Goal: Task Accomplishment & Management: Manage account settings

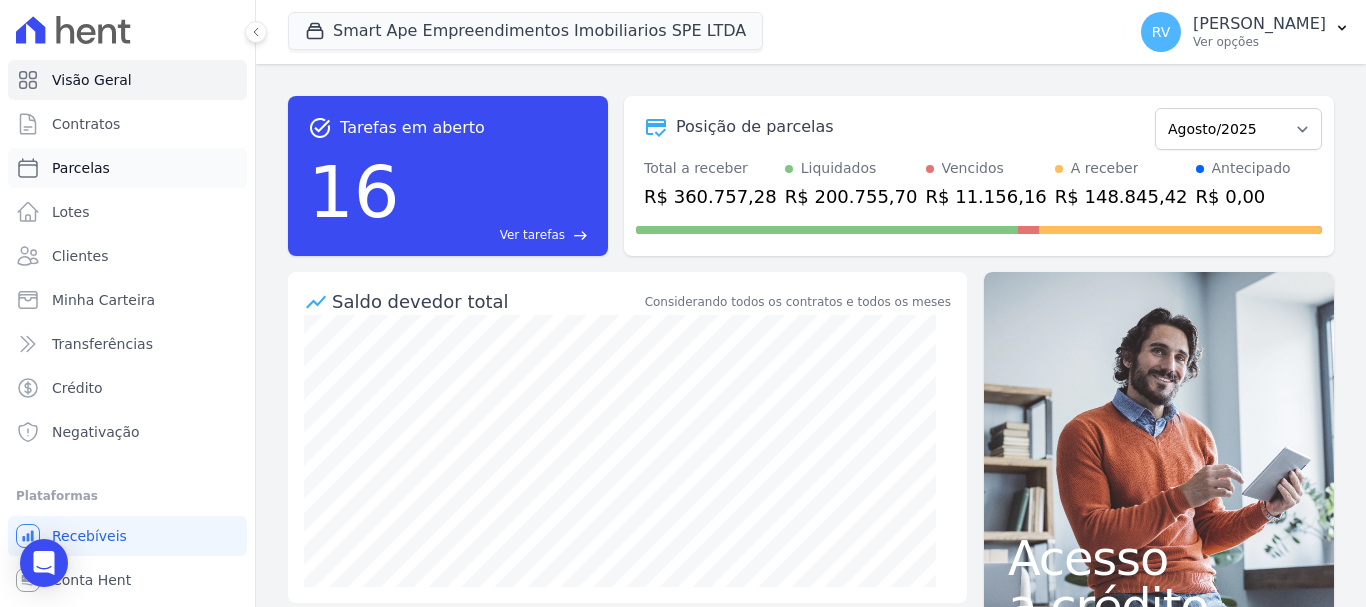
click at [124, 171] on link "Parcelas" at bounding box center [127, 168] width 239 height 40
select select
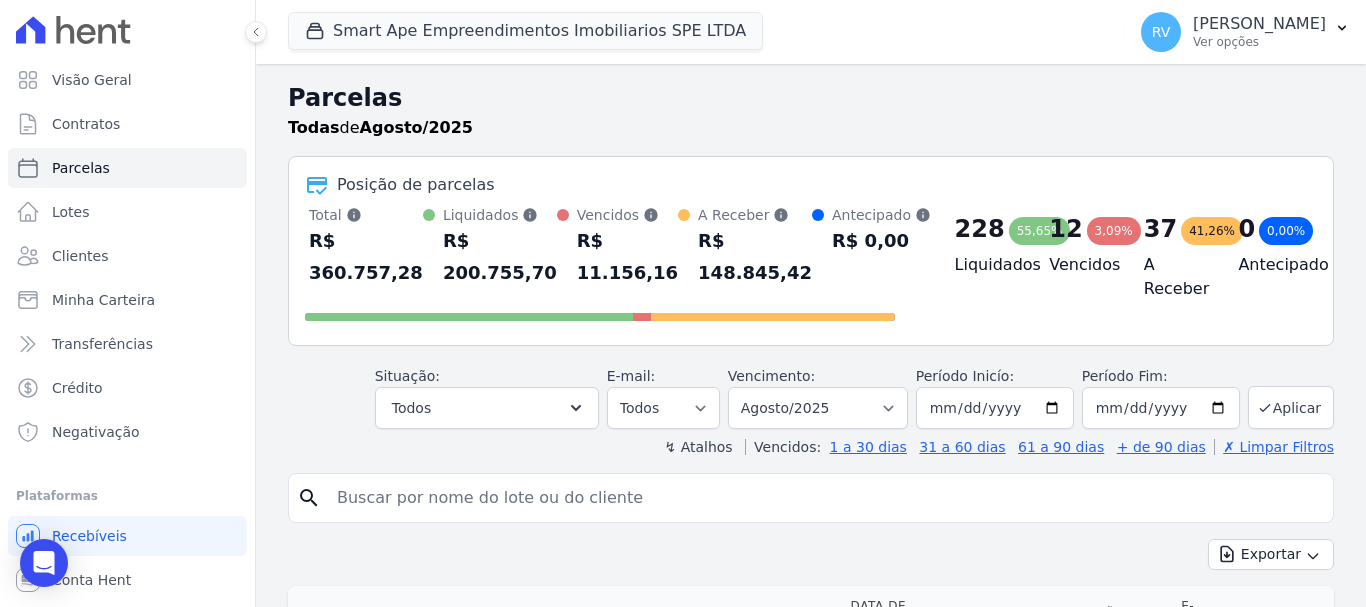
click at [609, 507] on input "search" at bounding box center [825, 498] width 1000 height 40
paste input "[PERSON_NAME] DA COSTA"
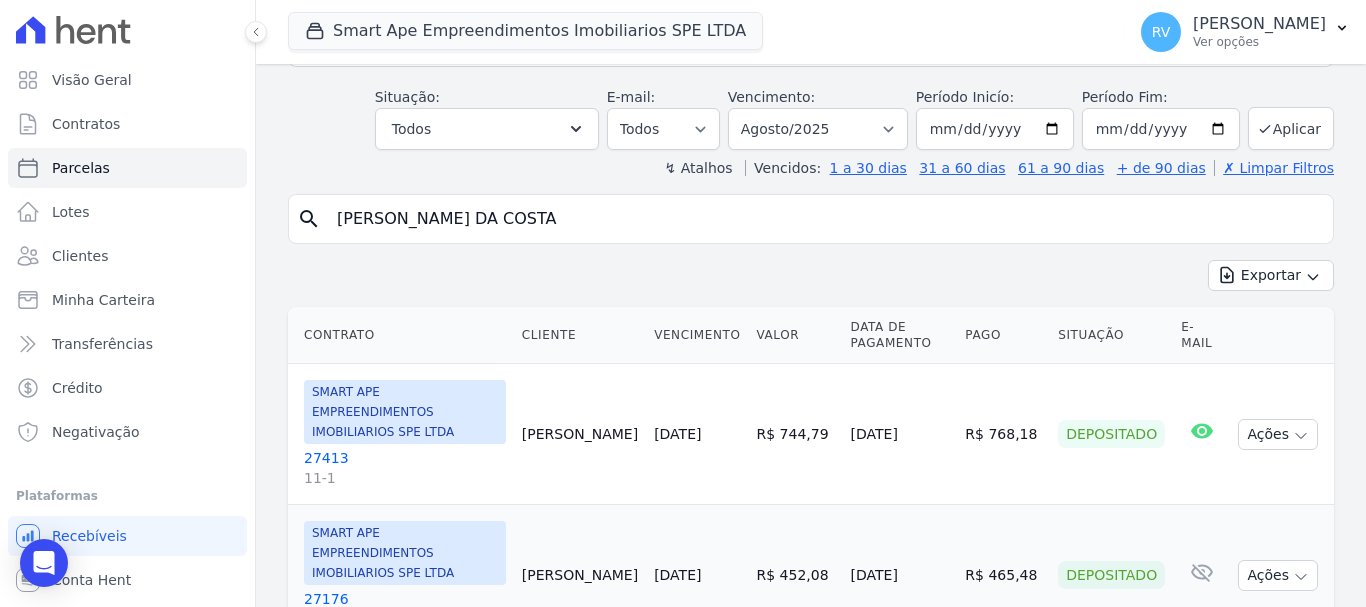
scroll to position [300, 0]
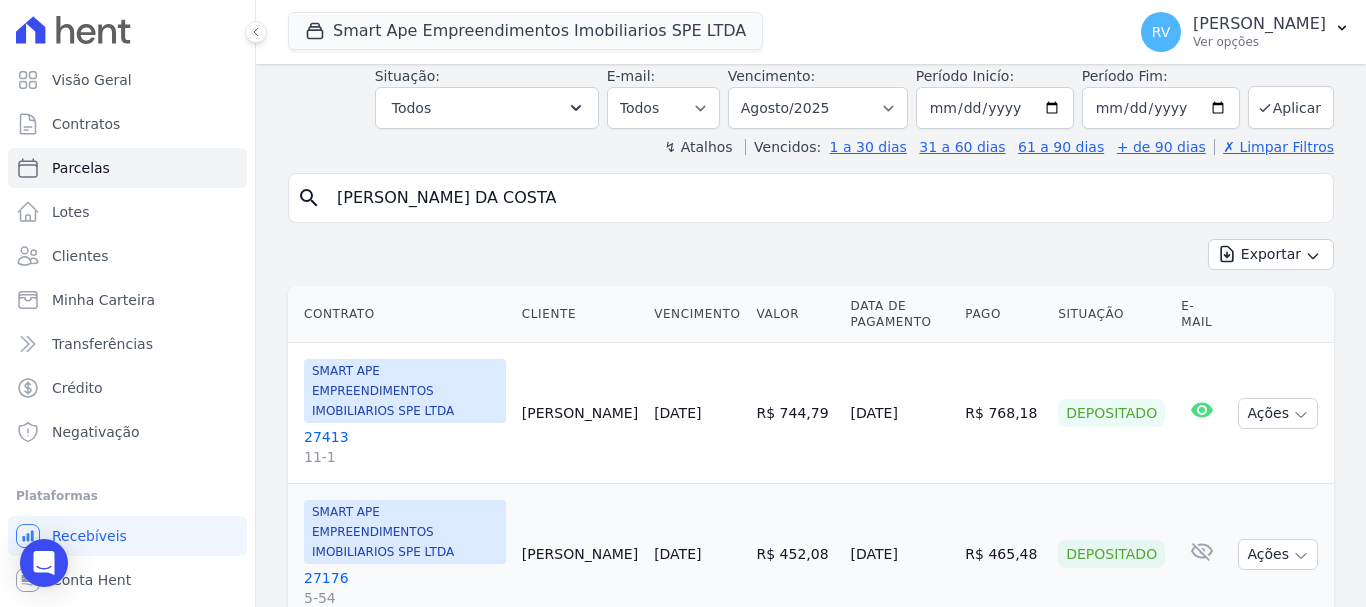
type input "[PERSON_NAME] DA COSTA"
select select
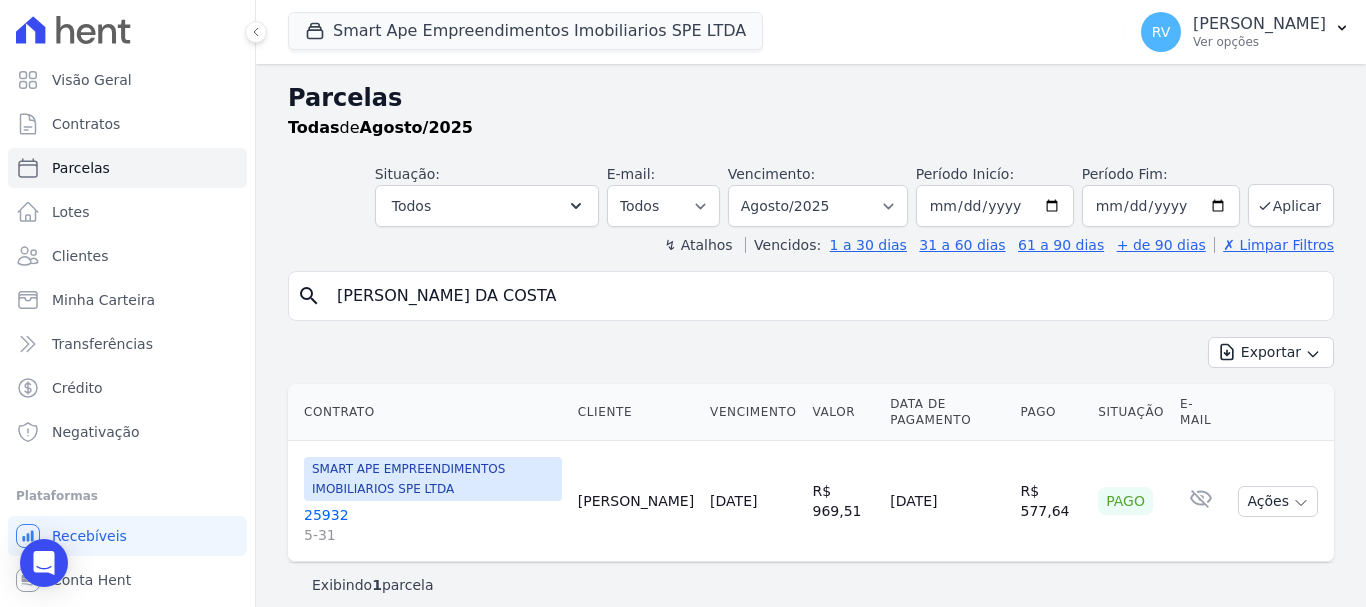
scroll to position [37, 0]
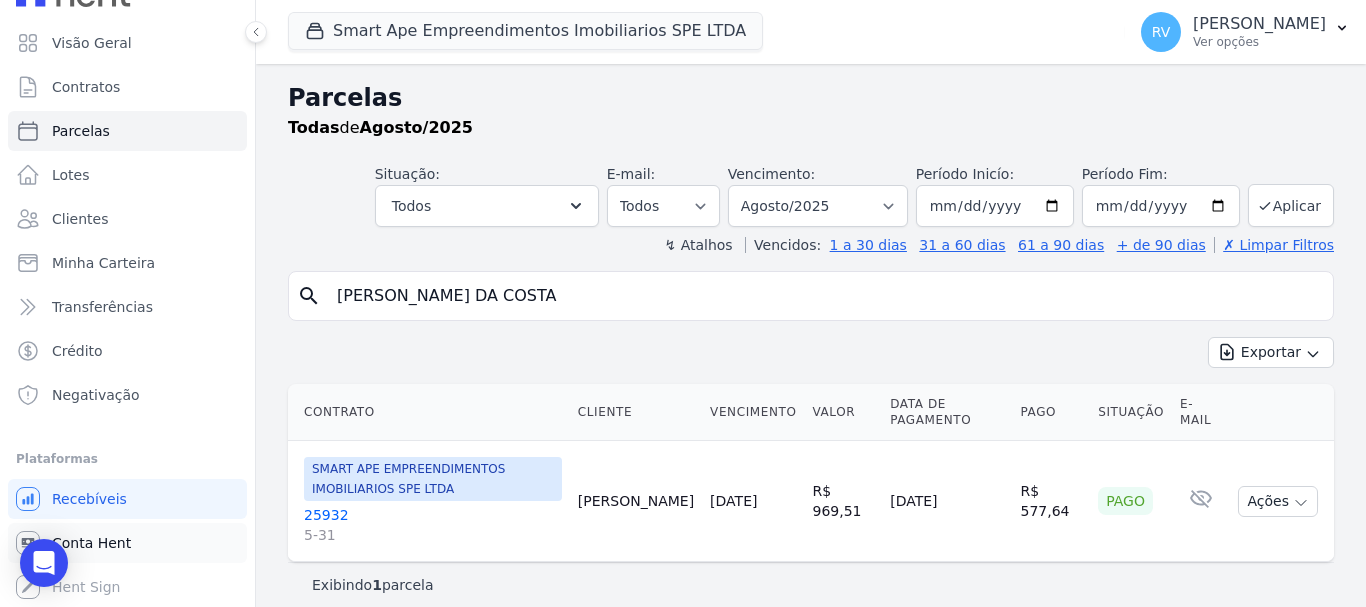
click at [132, 553] on link "Conta Hent" at bounding box center [127, 543] width 239 height 40
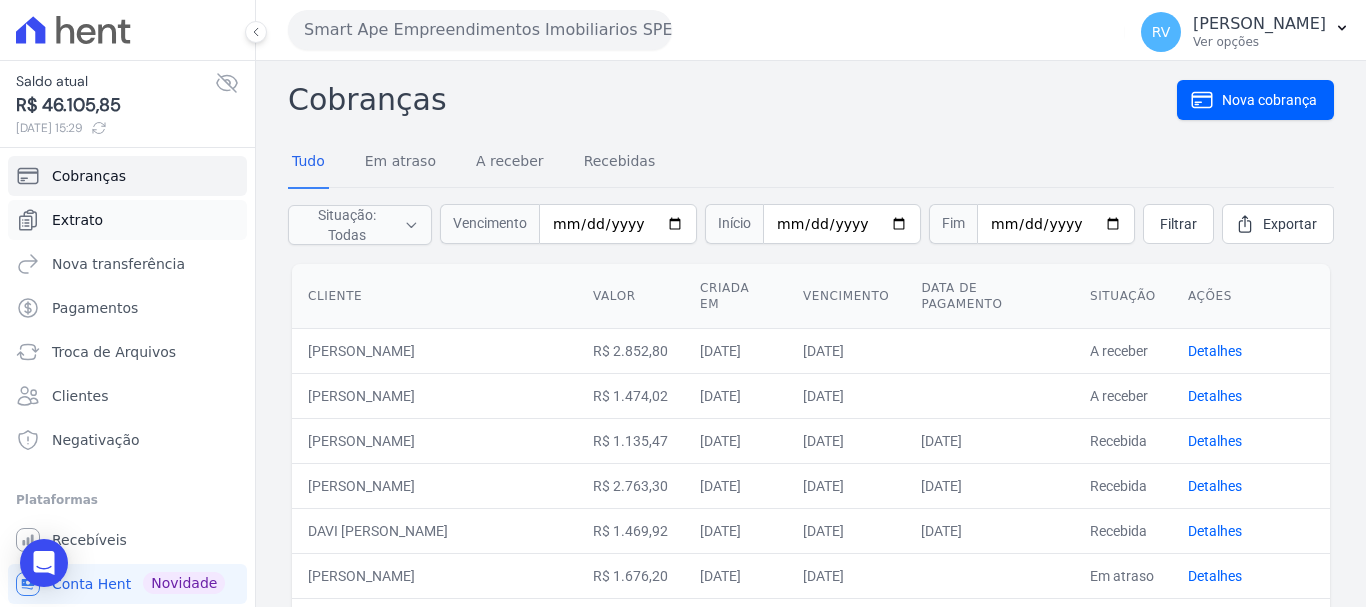
click at [133, 207] on link "Extrato" at bounding box center [127, 220] width 239 height 40
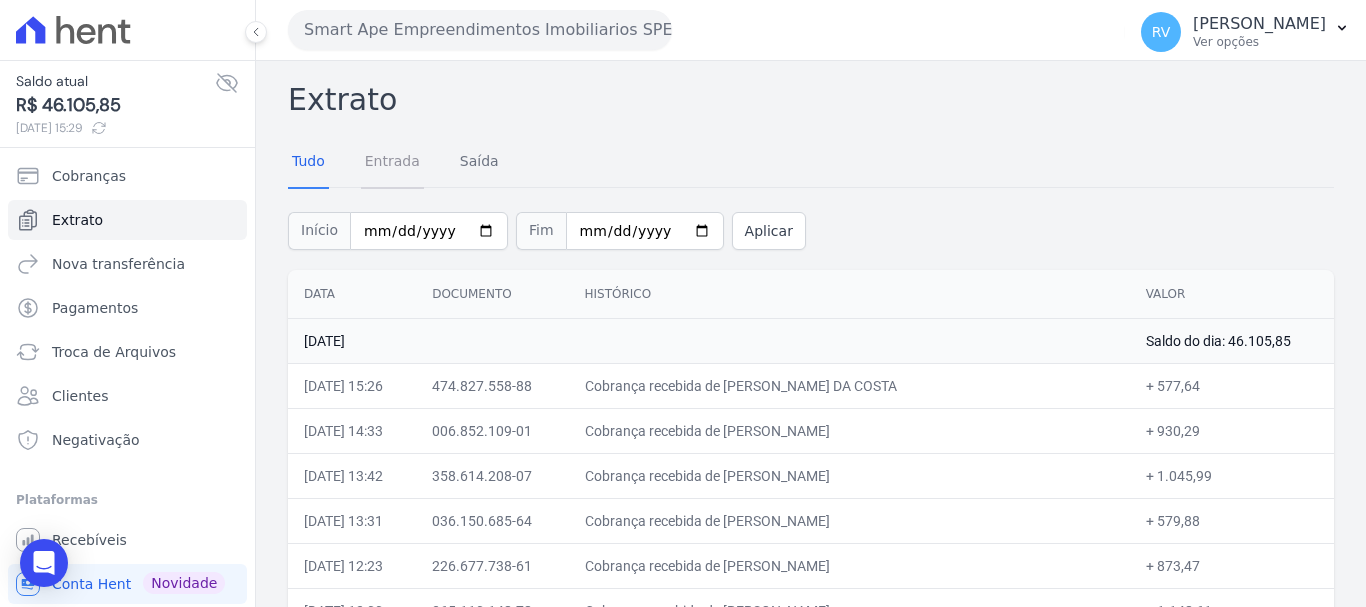
click at [383, 171] on link "Entrada" at bounding box center [392, 163] width 63 height 52
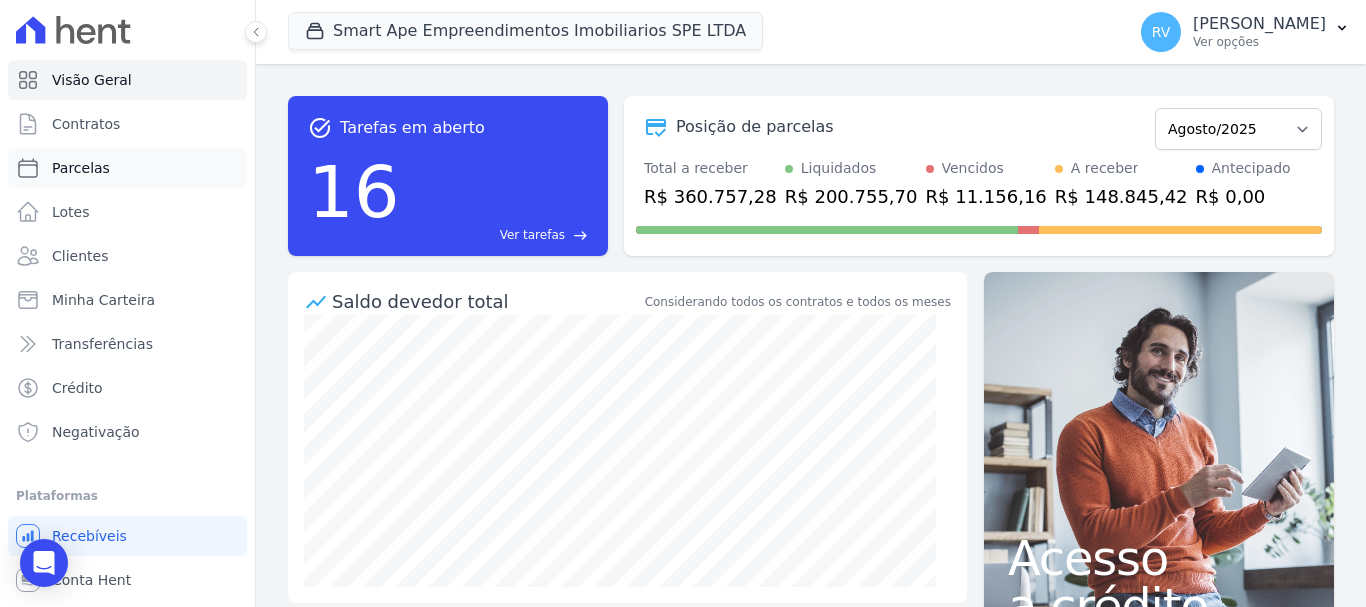
click at [127, 157] on link "Parcelas" at bounding box center [127, 168] width 239 height 40
select select
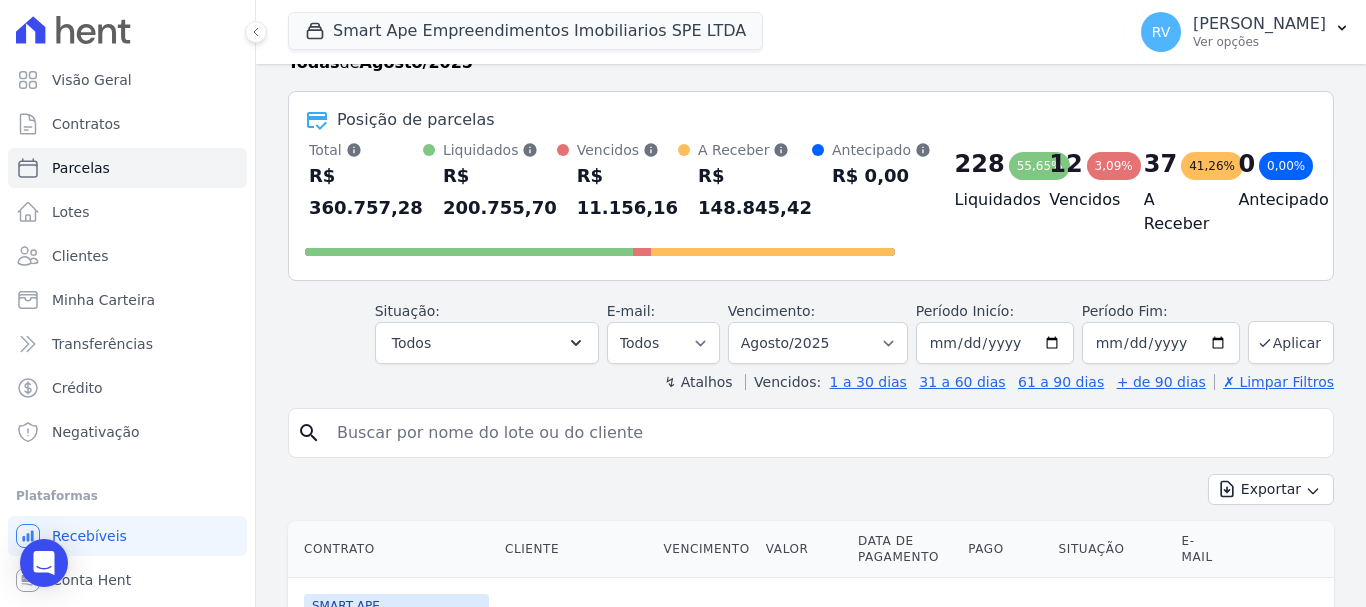
scroll to position [100, 0]
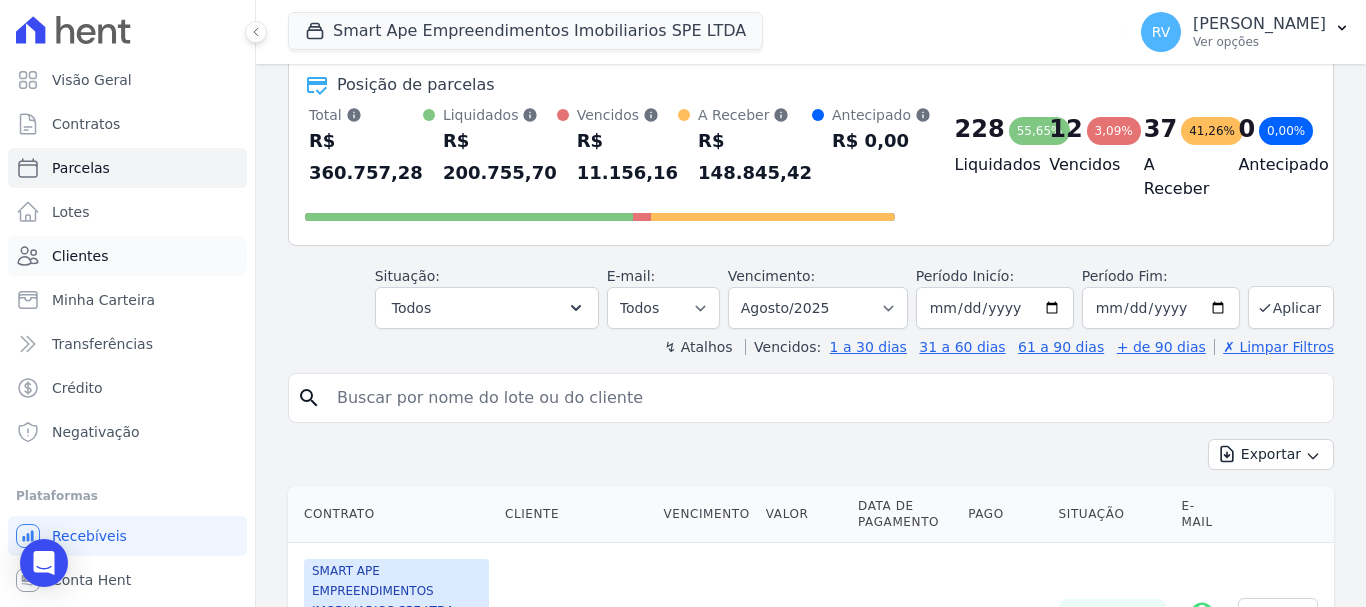
click at [119, 238] on link "Clientes" at bounding box center [127, 256] width 239 height 40
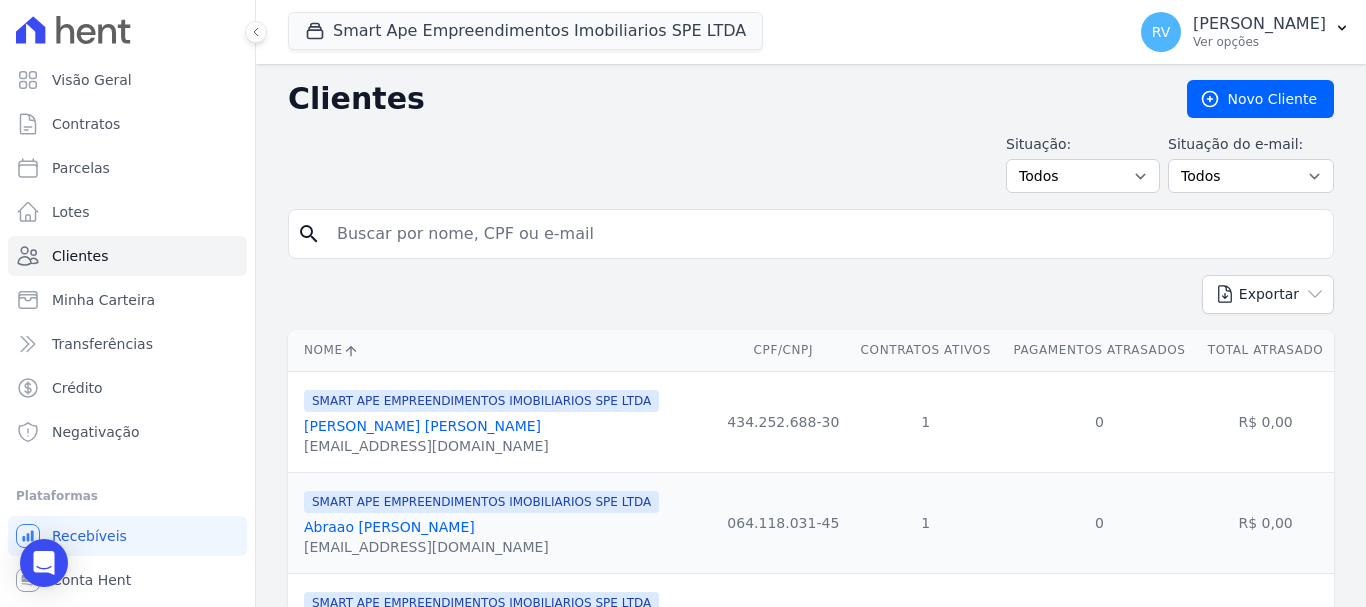
drag, startPoint x: 700, startPoint y: 251, endPoint x: 716, endPoint y: 243, distance: 17.9
click at [704, 249] on input "search" at bounding box center [825, 234] width 1000 height 40
paste input "[PERSON_NAME] DA COSTA"
type input "[PERSON_NAME] DA COSTA"
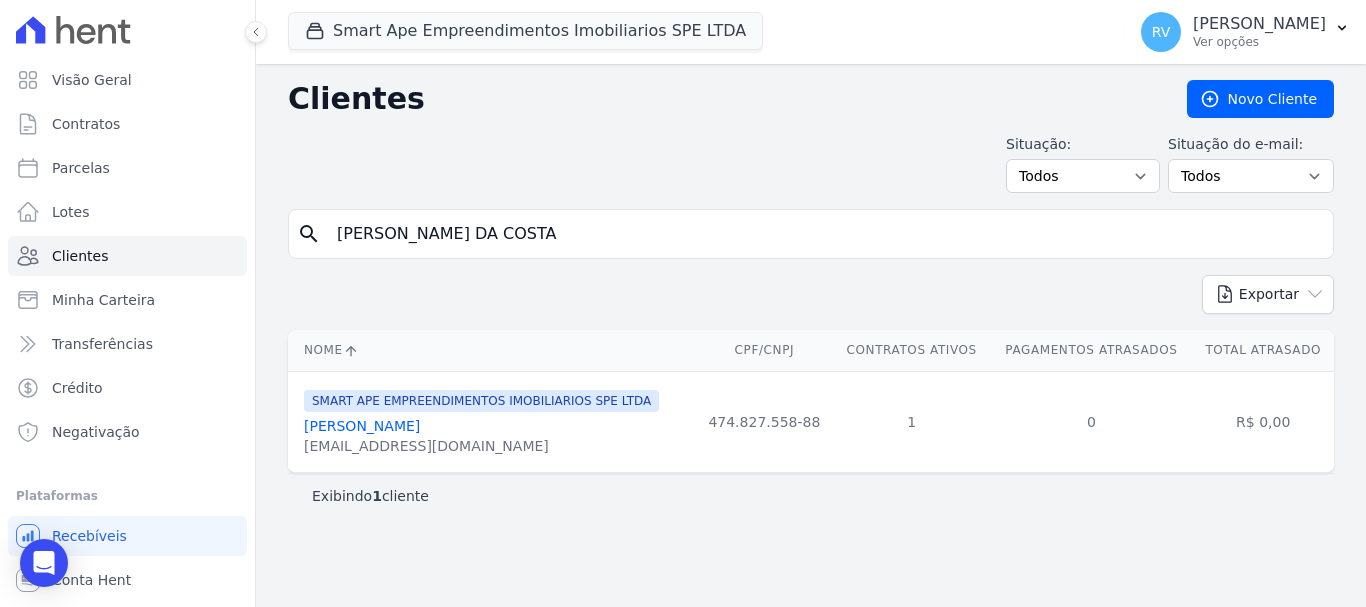
click at [383, 427] on link "[PERSON_NAME]" at bounding box center [362, 426] width 116 height 16
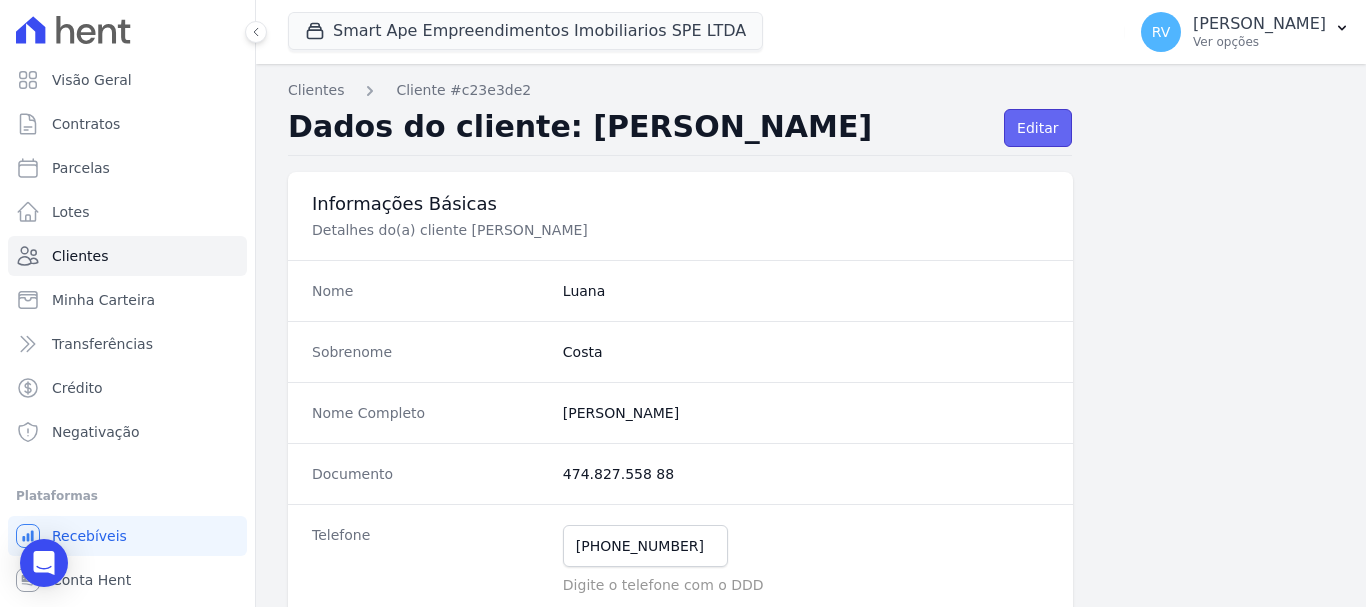
click at [1044, 122] on link "Editar" at bounding box center [1037, 128] width 67 height 38
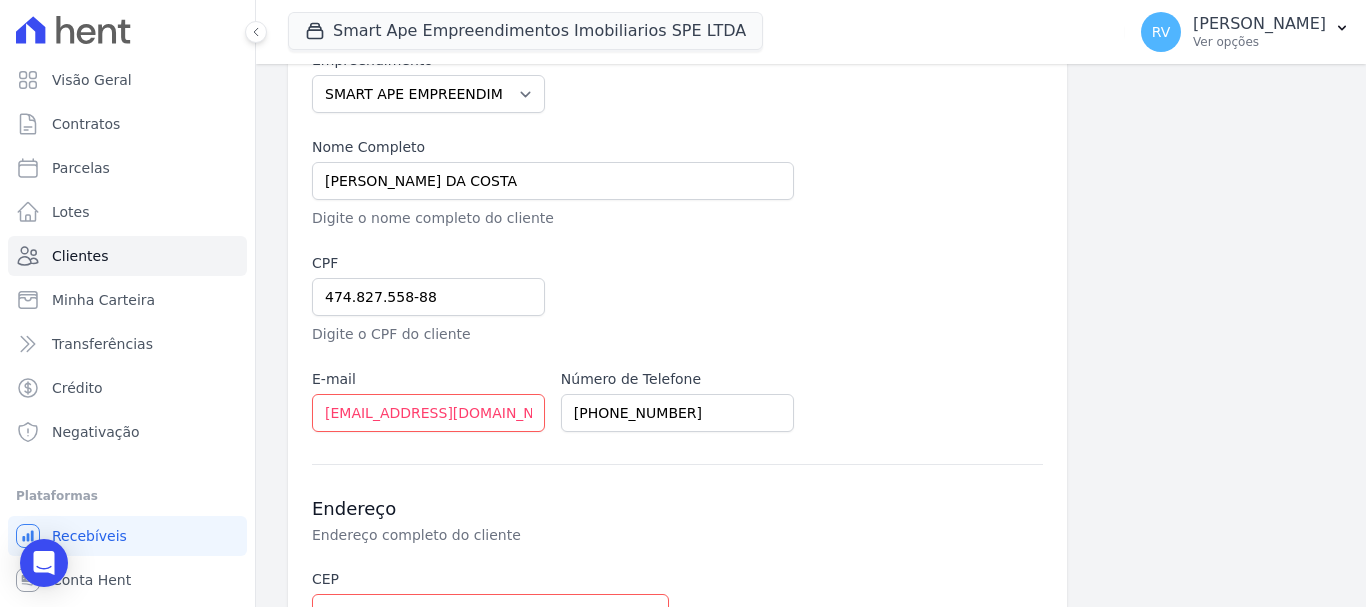
scroll to position [200, 0]
drag, startPoint x: 519, startPoint y: 414, endPoint x: 289, endPoint y: 405, distance: 230.1
click at [288, 405] on div "Informações Básicas Detalhes Cliente (nome, documento, email e telefone) Empree…" at bounding box center [677, 455] width 779 height 1005
paste input "[EMAIL_ADDRESS]"
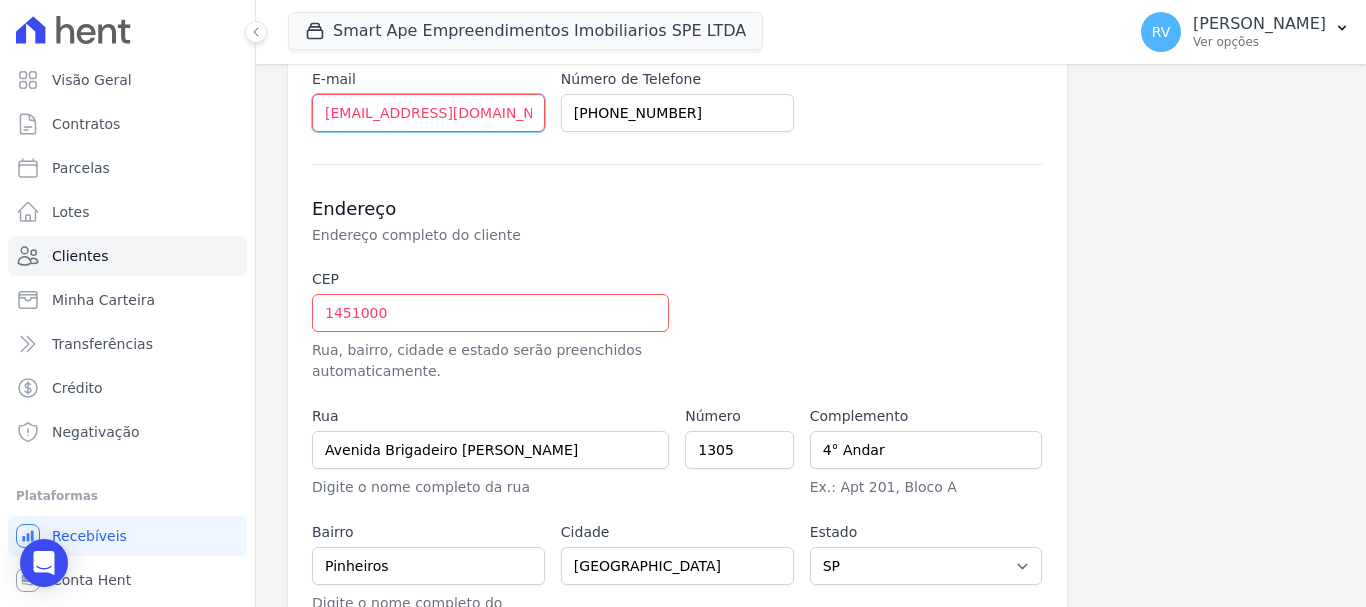
scroll to position [500, 0]
type input "[EMAIL_ADDRESS][DOMAIN_NAME]"
drag, startPoint x: 450, startPoint y: 316, endPoint x: 219, endPoint y: 322, distance: 231.0
click at [219, 322] on div "Visão Geral Contratos [GEOGRAPHIC_DATA] Lotes Clientes Minha Carteira Transferê…" at bounding box center [683, 303] width 1366 height 607
paste input "3.340-713"
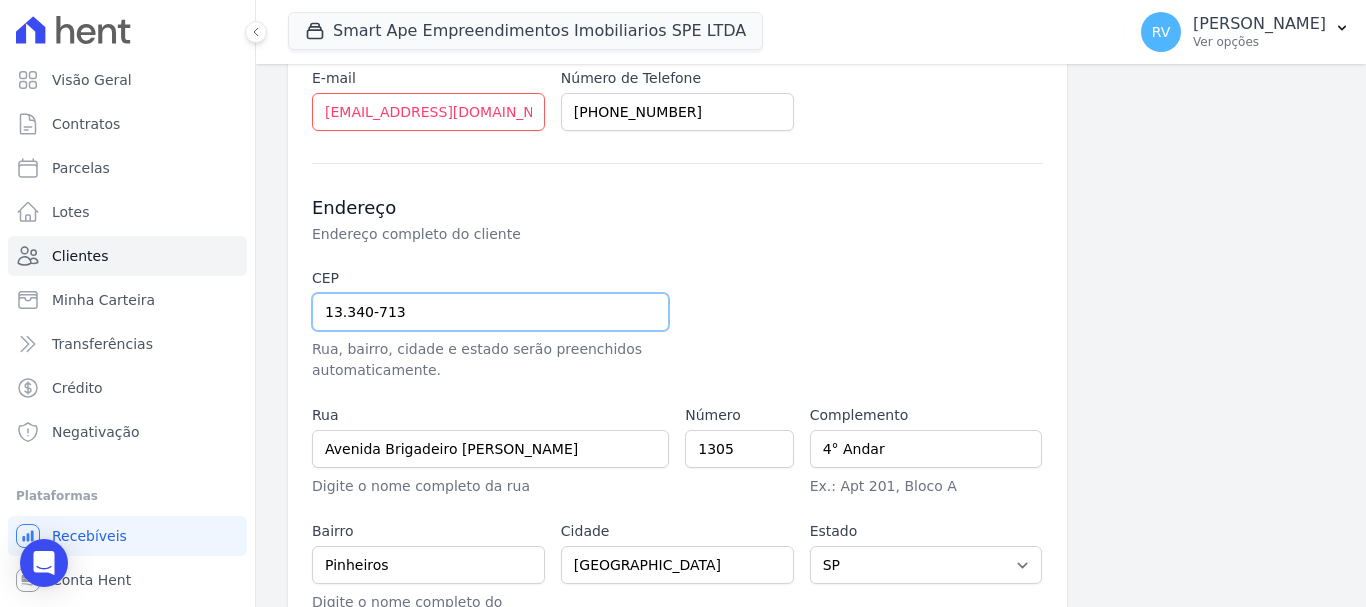
type input "13.340-713"
type input "Rua [PERSON_NAME]"
type input "Jardim [PERSON_NAME] [PERSON_NAME]"
type input "Indaiatuba"
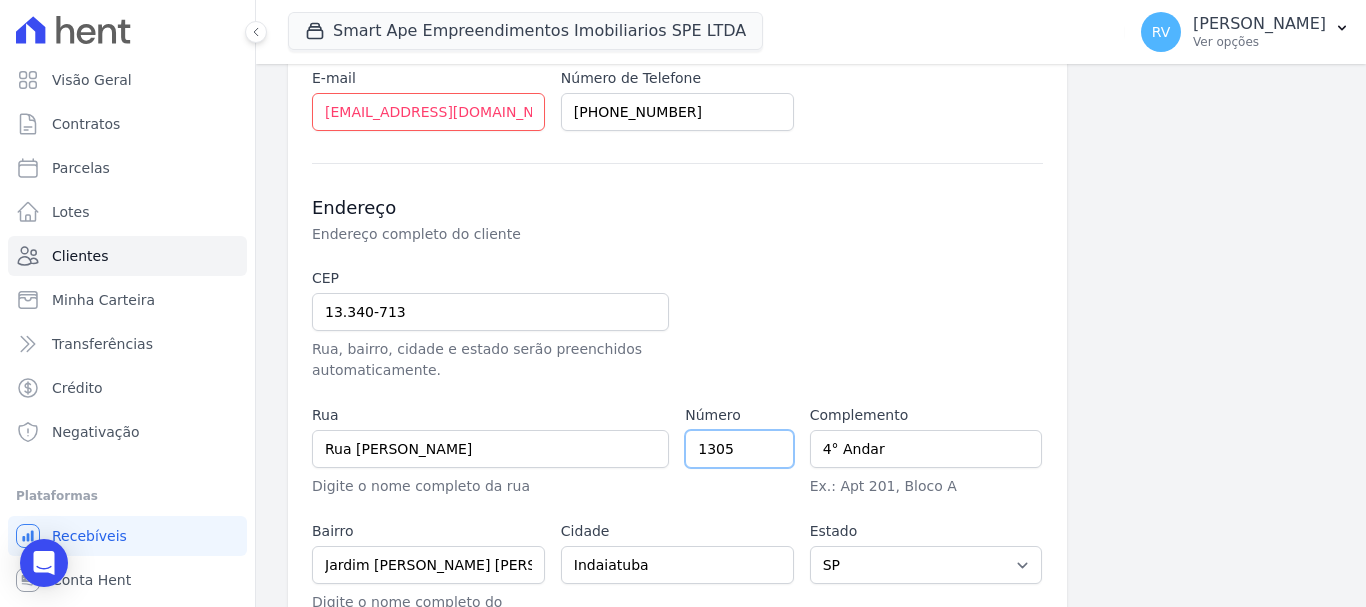
scroll to position [600, 0]
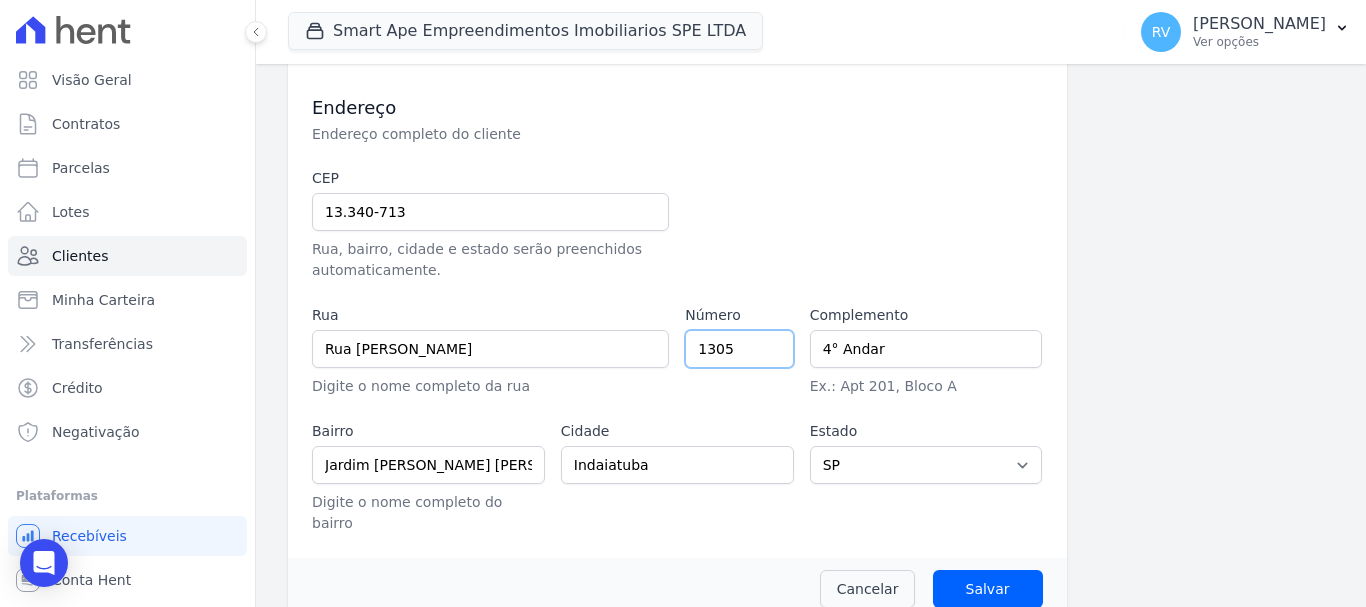
drag, startPoint x: 697, startPoint y: 356, endPoint x: 454, endPoint y: 356, distance: 242.9
click at [454, 356] on div "CEP 13.340-713 Rua, bairro, cidade e estado serão preenchidos automaticamente. …" at bounding box center [677, 351] width 731 height 366
type input "319"
drag, startPoint x: 889, startPoint y: 352, endPoint x: 714, endPoint y: 348, distance: 175.0
click at [714, 348] on div "CEP 13.340-713 Rua, bairro, cidade e estado serão preenchidos automaticamente. …" at bounding box center [677, 351] width 731 height 366
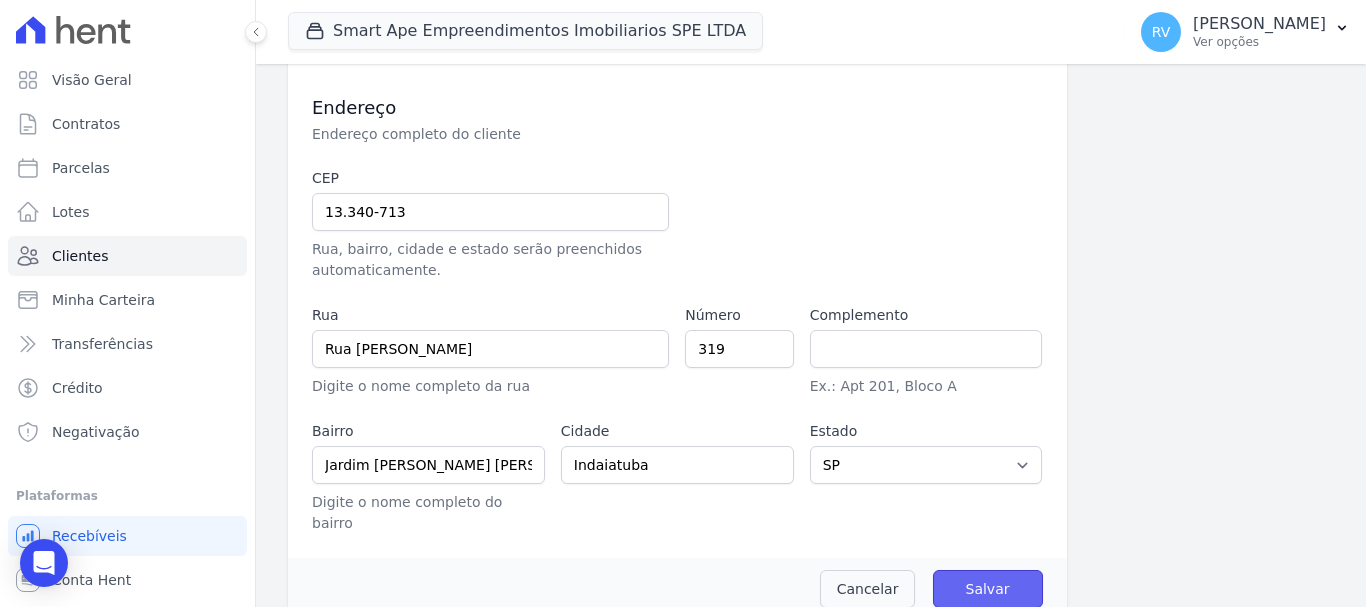
click at [1012, 570] on input "Salvar" at bounding box center [988, 589] width 110 height 38
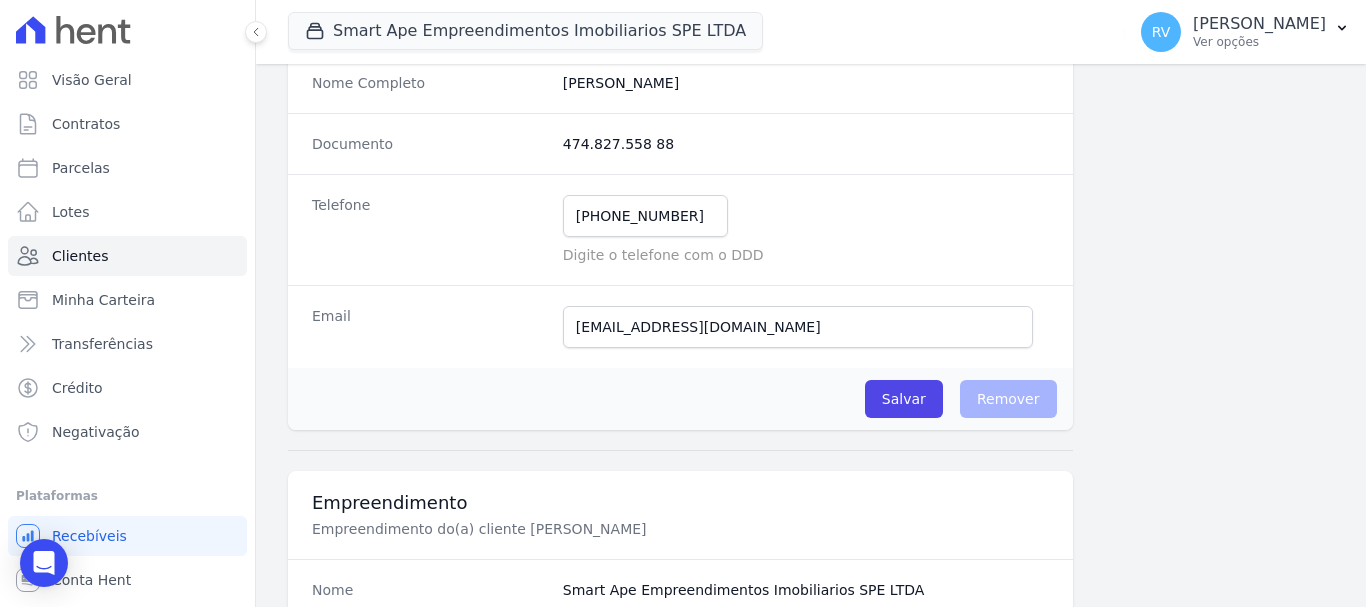
scroll to position [400, 0]
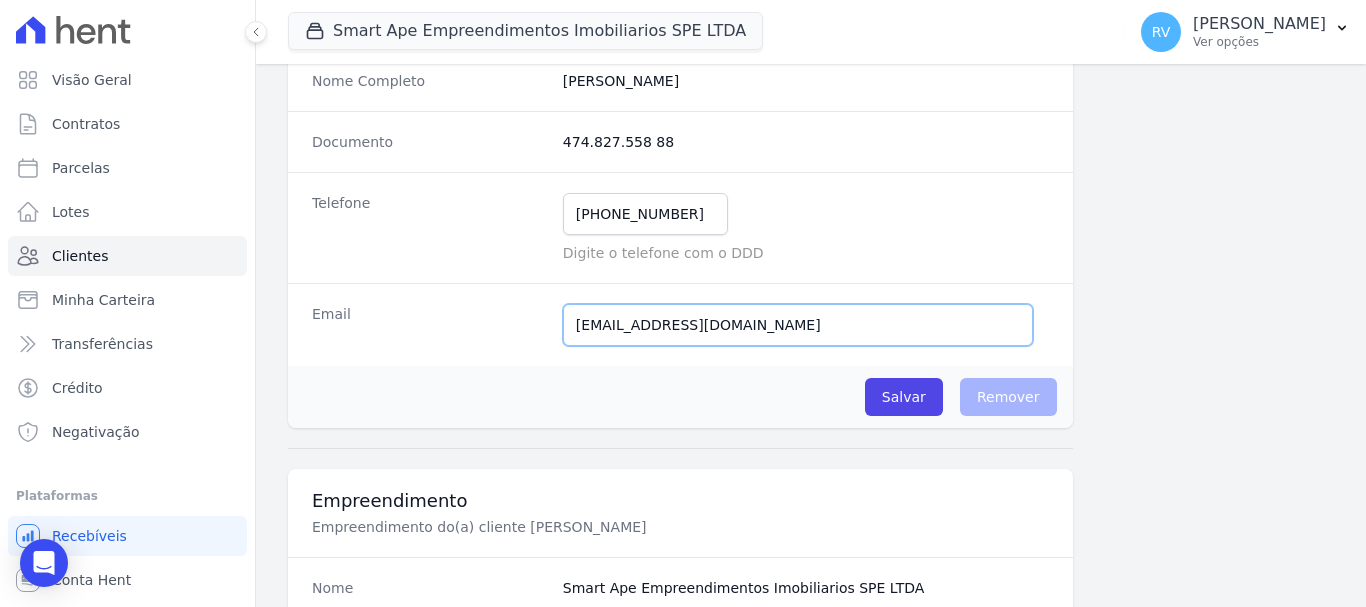
click at [766, 316] on input "[EMAIL_ADDRESS][DOMAIN_NAME]" at bounding box center [798, 325] width 470 height 42
drag, startPoint x: 770, startPoint y: 325, endPoint x: 522, endPoint y: 334, distance: 248.1
click at [523, 333] on div "Email [EMAIL_ADDRESS][DOMAIN_NAME] Email confirmado." at bounding box center [680, 324] width 785 height 83
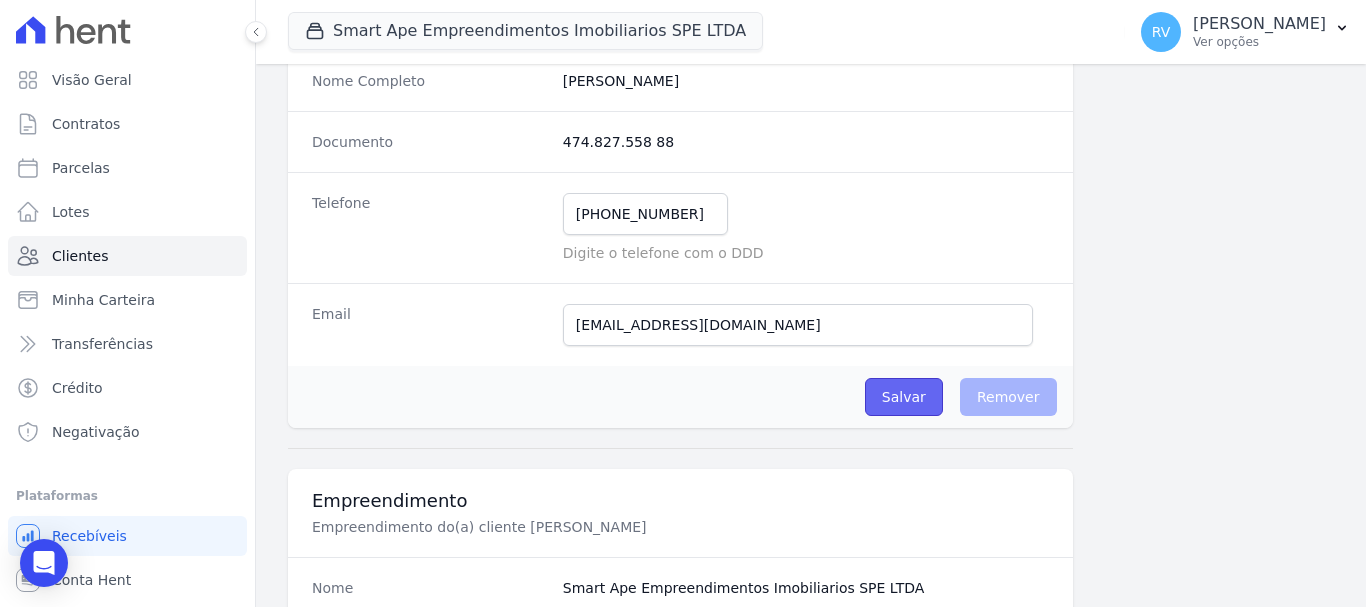
click at [890, 396] on input "Salvar" at bounding box center [904, 397] width 78 height 38
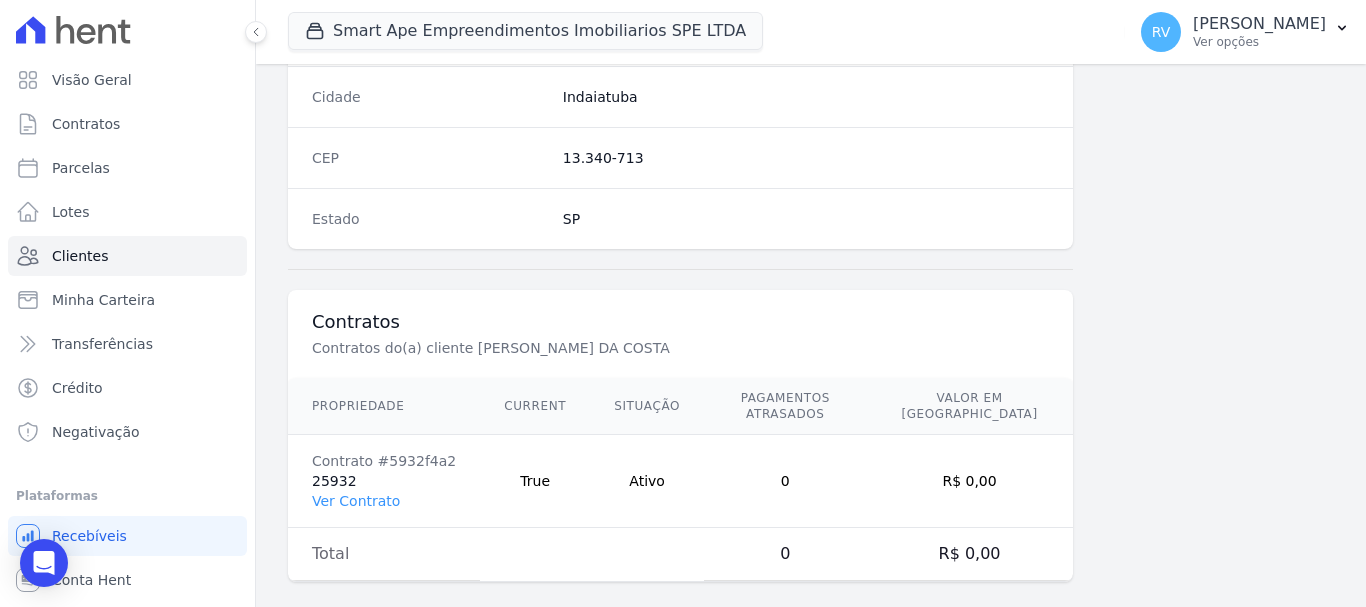
scroll to position [1332, 0]
